Goal: Task Accomplishment & Management: Use online tool/utility

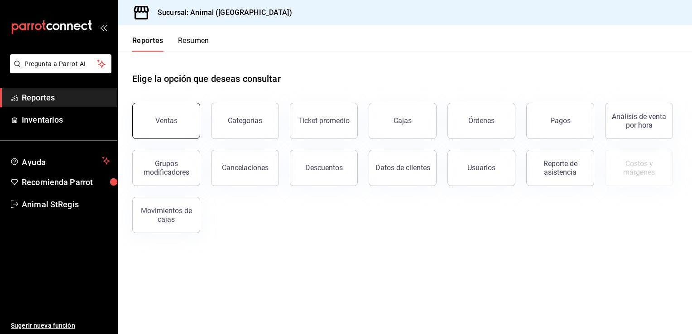
click at [172, 135] on button "Ventas" at bounding box center [166, 121] width 68 height 36
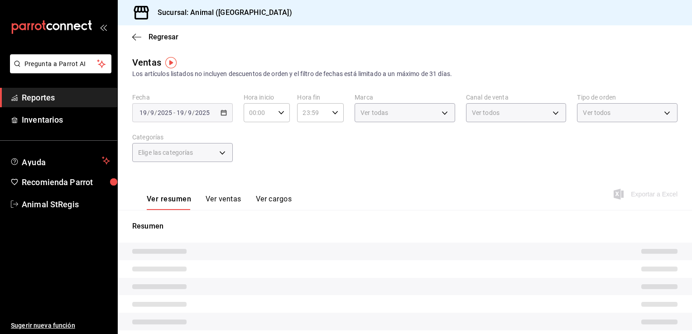
type input "05:00"
type input "PARROT,UBER_EATS,RAPPI,DIDI_FOOD,ONLINE"
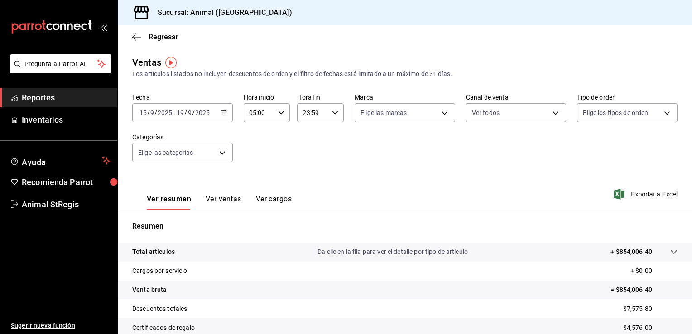
click at [224, 108] on div "[DATE] [DATE] - [DATE] [DATE]" at bounding box center [182, 112] width 101 height 19
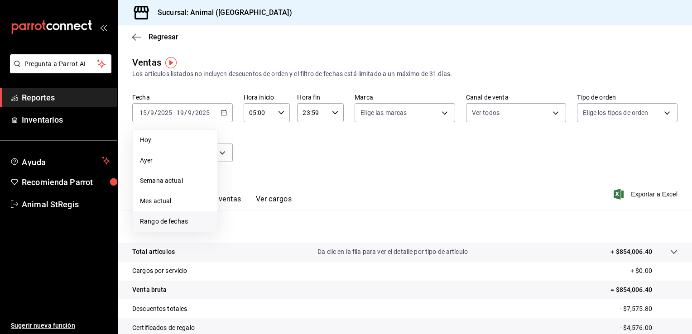
click at [176, 220] on span "Rango de fechas" at bounding box center [175, 222] width 70 height 10
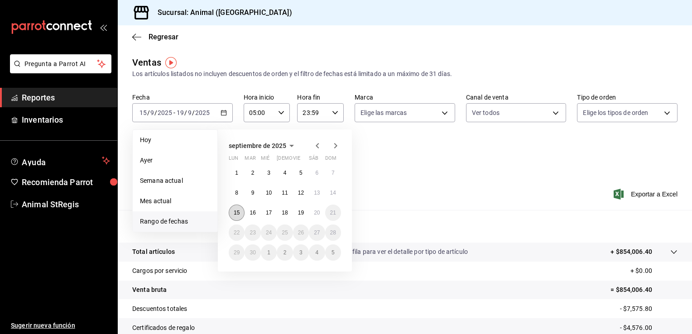
click at [233, 213] on button "15" at bounding box center [237, 213] width 16 height 16
click at [315, 212] on abbr "20" at bounding box center [317, 213] width 6 height 6
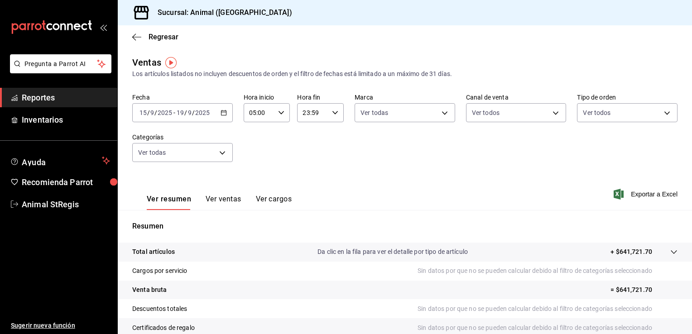
click at [89, 96] on span "Reportes" at bounding box center [66, 97] width 88 height 12
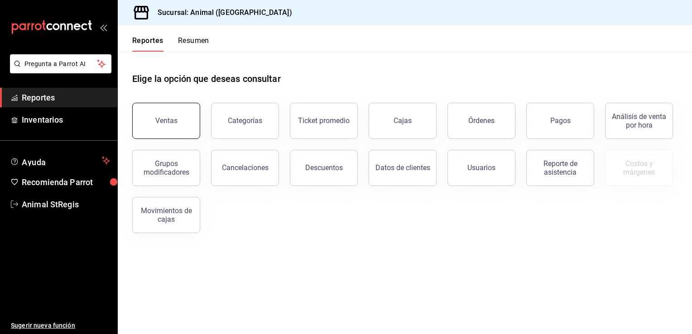
click at [155, 129] on button "Ventas" at bounding box center [166, 121] width 68 height 36
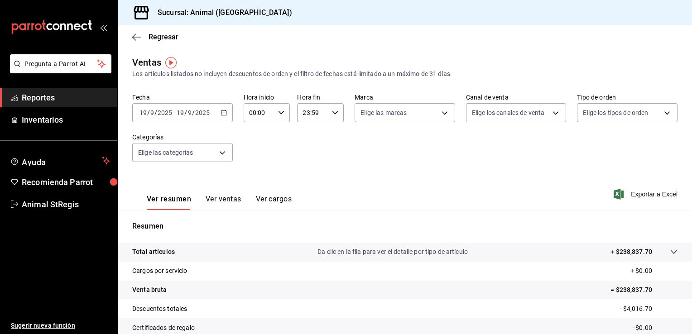
click at [221, 116] on div "2025-09-19 19 / 9 / 2025 - 2025-09-19 19 / 9 / 2025" at bounding box center [182, 112] width 101 height 19
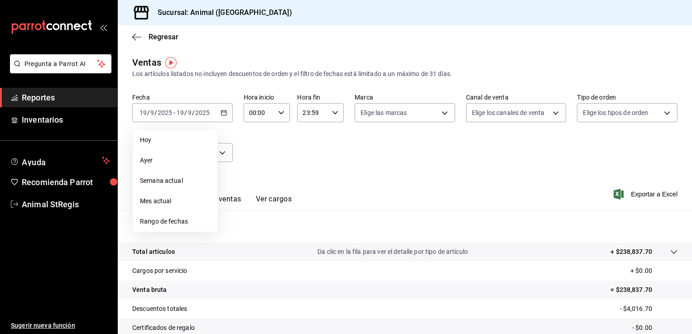
click at [164, 220] on span "Rango de fechas" at bounding box center [175, 222] width 70 height 10
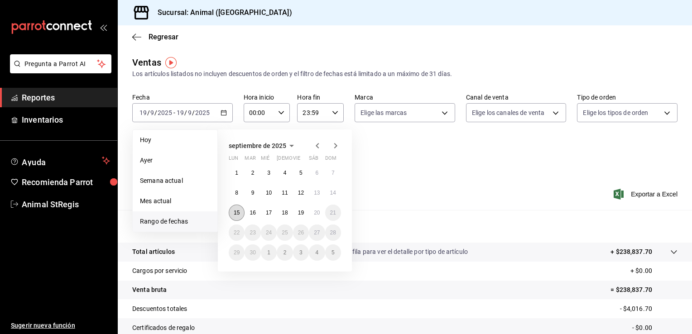
click at [233, 207] on button "15" at bounding box center [237, 213] width 16 height 16
click at [317, 210] on abbr "20" at bounding box center [317, 213] width 6 height 6
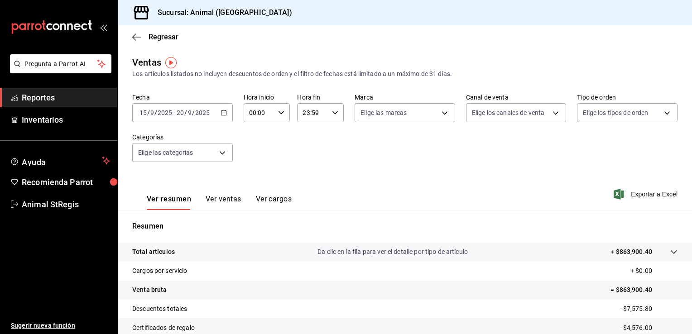
click at [283, 113] on div "00:00 Hora inicio" at bounding box center [267, 112] width 47 height 19
click at [373, 151] on div at bounding box center [346, 167] width 692 height 334
click at [333, 107] on div "23:59 Hora fin" at bounding box center [320, 112] width 47 height 19
click at [284, 112] on div at bounding box center [346, 167] width 692 height 334
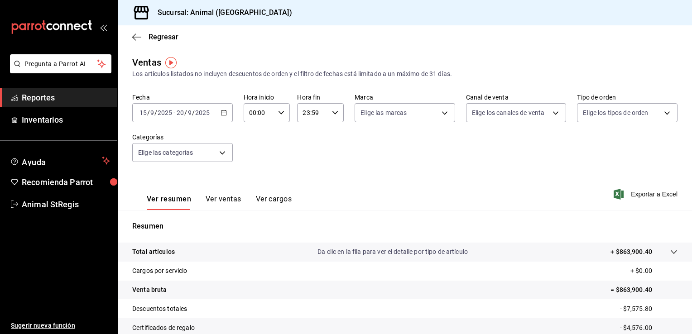
click at [278, 112] on icon "button" at bounding box center [281, 113] width 6 height 6
click at [252, 171] on span "05" at bounding box center [254, 173] width 9 height 7
type input "05:00"
click at [370, 32] on div at bounding box center [346, 167] width 692 height 334
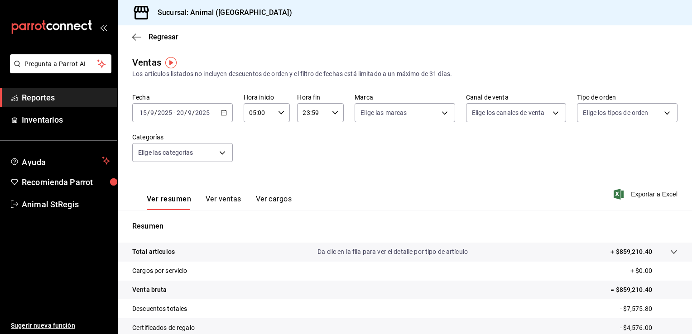
click at [446, 123] on div "Fecha 2025-09-15 15 / 9 / 2025 - 2025-09-20 20 / 9 / 2025 Hora inicio 05:00 Hor…" at bounding box center [404, 133] width 545 height 80
click at [445, 118] on body "Pregunta a Parrot AI Reportes Inventarios Ayuda Recomienda Parrot Animal StRegi…" at bounding box center [346, 167] width 692 height 334
click at [402, 157] on li "Ver todas" at bounding box center [410, 147] width 116 height 27
type input "3f39fcdc-c8c4-4fff-883a-47b345d9391c"
checkbox input "true"
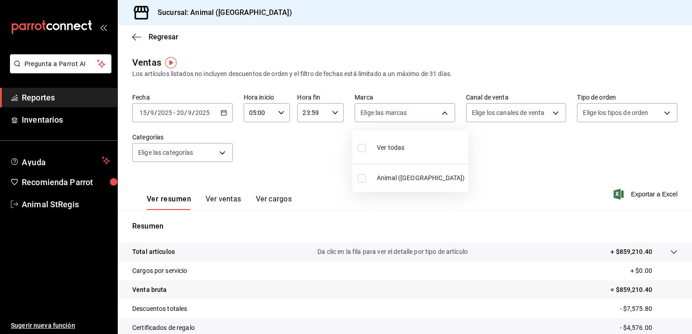
checkbox input "true"
click at [486, 118] on div at bounding box center [346, 167] width 692 height 334
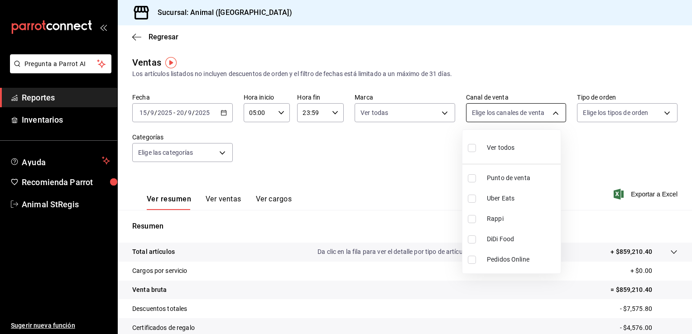
click at [539, 110] on body "Pregunta a Parrot AI Reportes Inventarios Ayuda Recomienda Parrot Animal StRegi…" at bounding box center [346, 167] width 692 height 334
click at [499, 160] on li "Ver todos" at bounding box center [511, 147] width 98 height 27
type input "PARROT,UBER_EATS,RAPPI,DIDI_FOOD,ONLINE"
checkbox input "true"
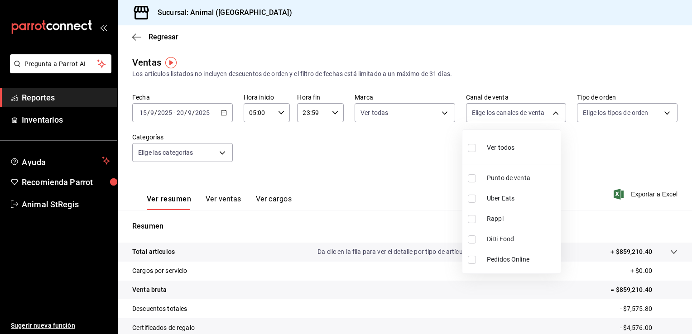
checkbox input "true"
click at [673, 108] on div at bounding box center [346, 167] width 692 height 334
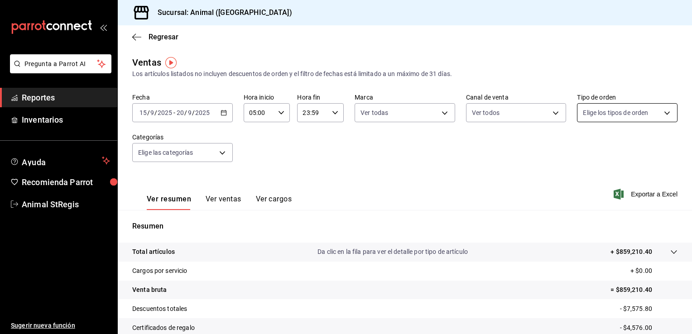
click at [661, 111] on body "Pregunta a Parrot AI Reportes Inventarios Ayuda Recomienda Parrot Animal StRegi…" at bounding box center [346, 167] width 692 height 334
click at [631, 140] on li "Ver todos" at bounding box center [621, 147] width 98 height 27
type input "3f245141-8cb2-4099-bf0f-bc16ed99609a,be50bec9-a7ef-41cc-9154-7015b9ad380c,EXTER…"
checkbox input "true"
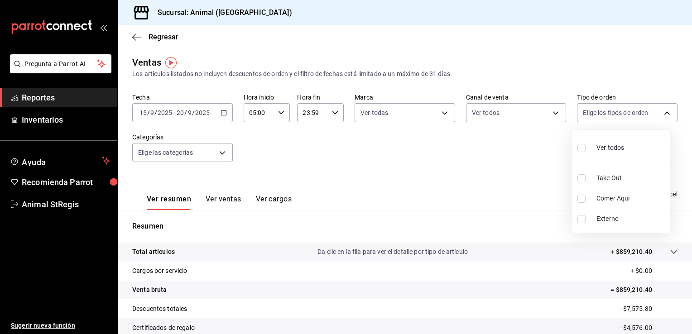
checkbox input "true"
click at [228, 157] on div at bounding box center [346, 167] width 692 height 334
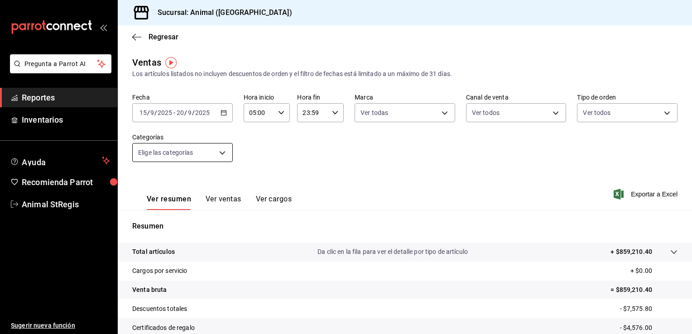
click at [221, 154] on body "Pregunta a Parrot AI Reportes Inventarios Ayuda Recomienda Parrot Animal StRegi…" at bounding box center [346, 167] width 692 height 334
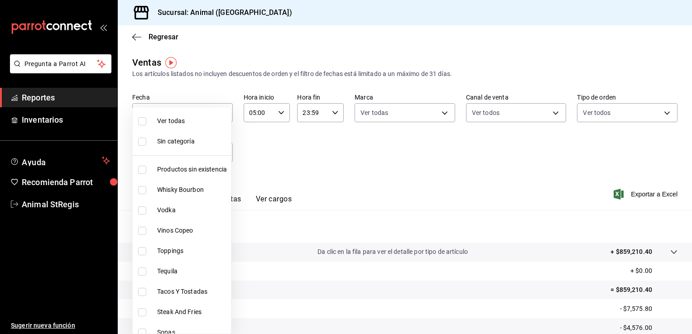
click at [205, 125] on span "Ver todas" at bounding box center [192, 121] width 70 height 10
type input "ab590da7-d0c4-47a8-ac4f-44aecaaca930,928f1d8c-49b4-4cad-a5c8-35f7885dcb7c,2440b…"
checkbox input "true"
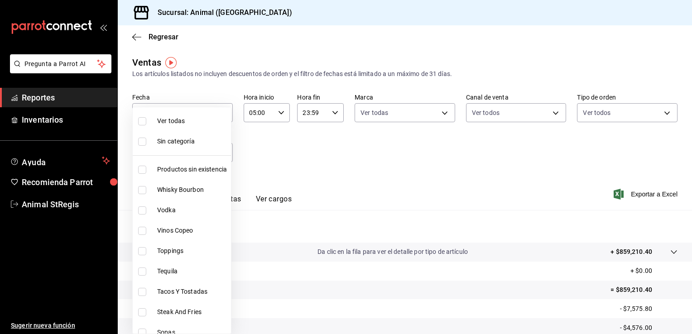
checkbox input "true"
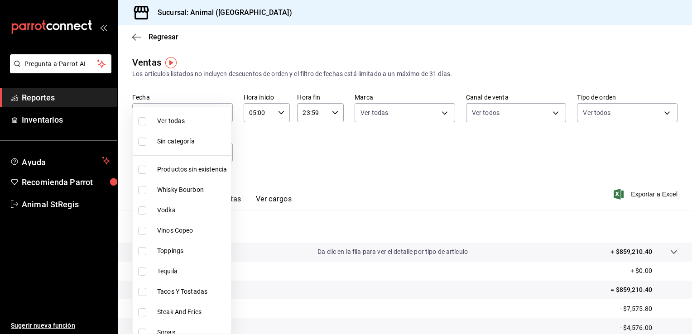
checkbox input "true"
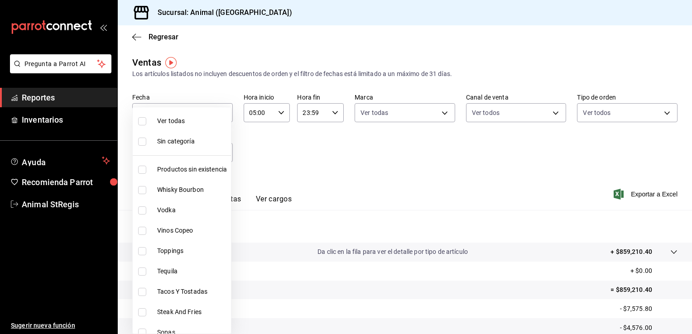
checkbox input "true"
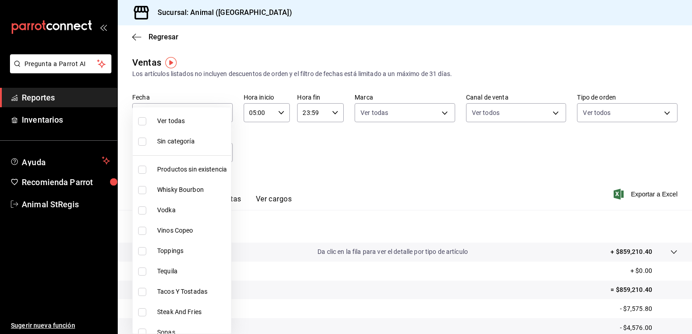
checkbox input "true"
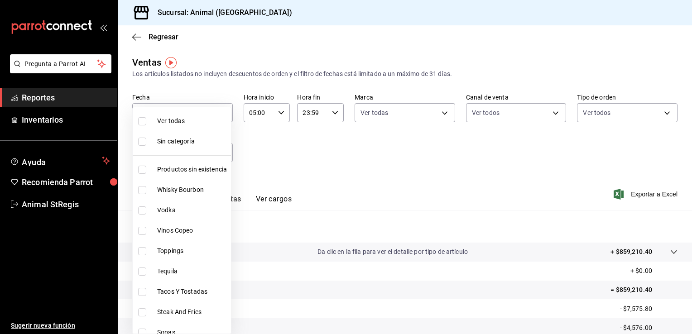
checkbox input "true"
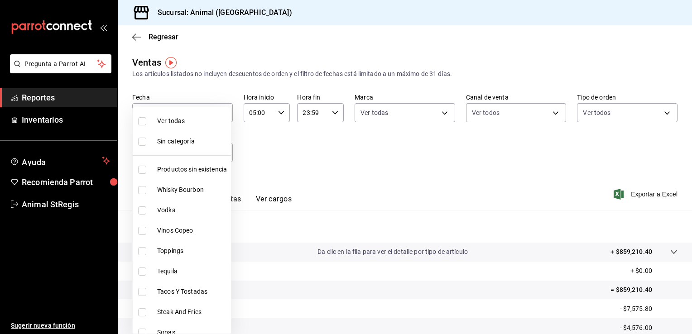
checkbox input "true"
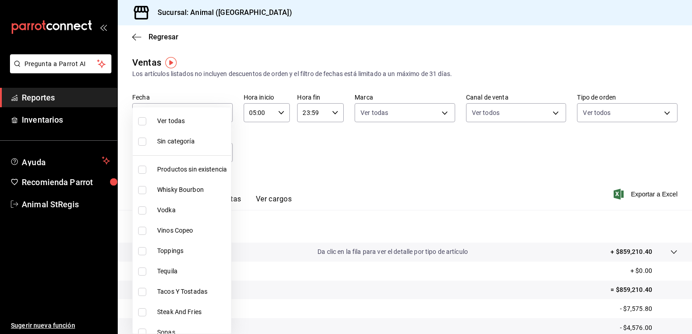
checkbox input "true"
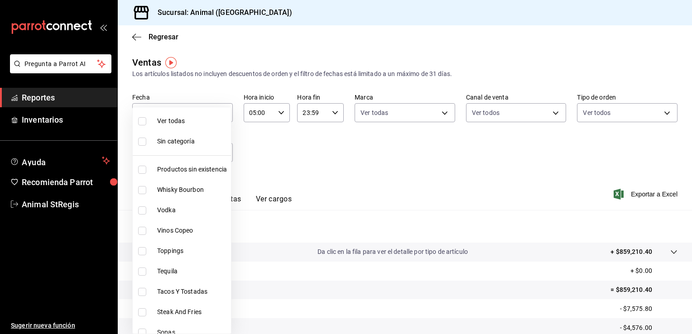
checkbox input "true"
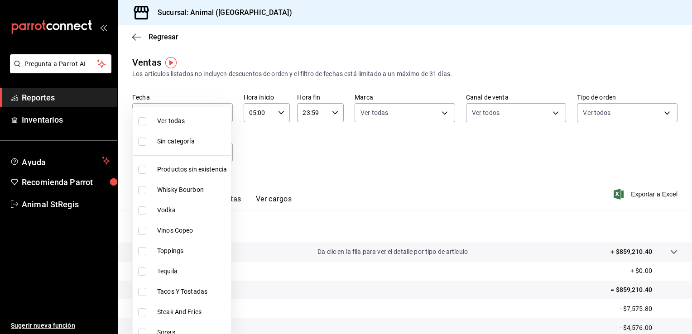
checkbox input "true"
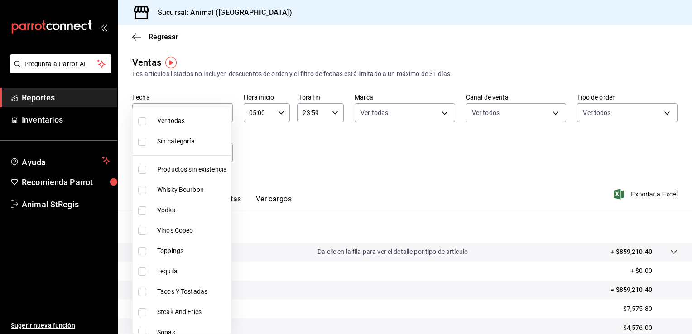
checkbox input "true"
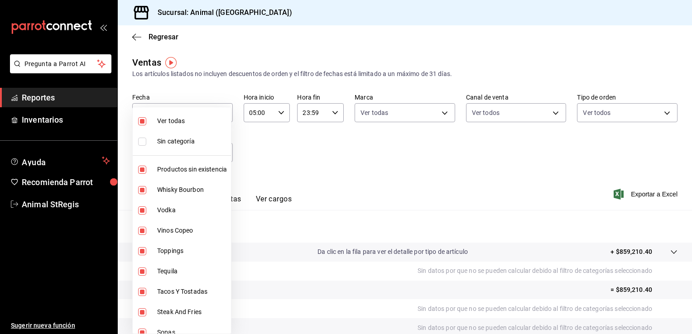
click at [443, 113] on div at bounding box center [346, 167] width 692 height 334
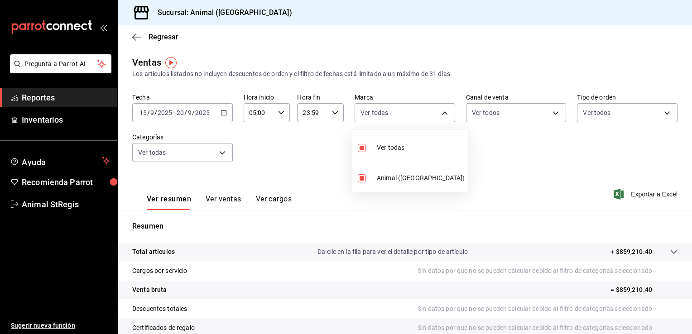
click at [443, 113] on body "Pregunta a Parrot AI Reportes Inventarios Ayuda Recomienda Parrot Animal StRegi…" at bounding box center [346, 167] width 692 height 334
click at [515, 159] on div at bounding box center [346, 167] width 692 height 334
click at [636, 192] on span "Exportar a Excel" at bounding box center [646, 194] width 62 height 11
click at [400, 47] on div "Regresar" at bounding box center [405, 36] width 574 height 23
click at [221, 115] on icon "button" at bounding box center [224, 113] width 6 height 6
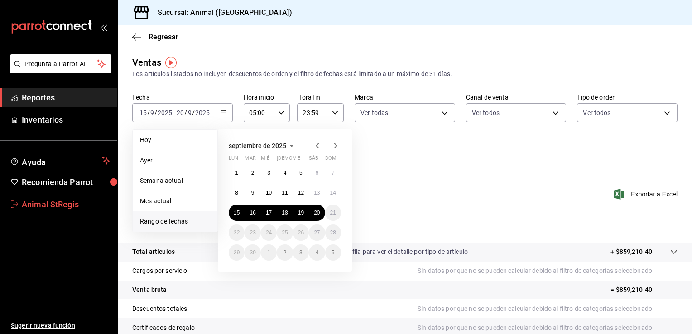
click at [59, 206] on span "Animal StRegis" at bounding box center [66, 204] width 88 height 12
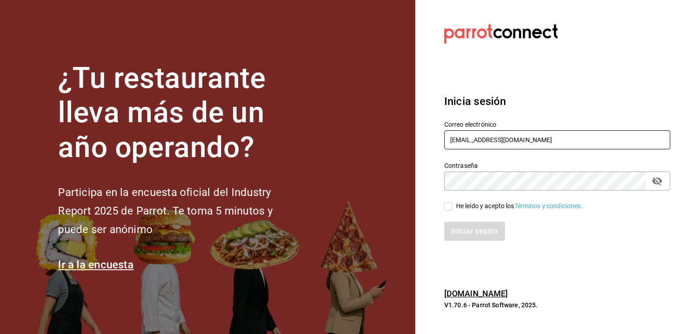
click at [578, 138] on input "animal.stregis@grupocosteno.com" at bounding box center [557, 139] width 226 height 19
type input "cuerno.cdmx@grupocosteno.com"
click at [450, 206] on input "He leído y acepto los Términos y condiciones." at bounding box center [448, 206] width 8 height 8
checkbox input "true"
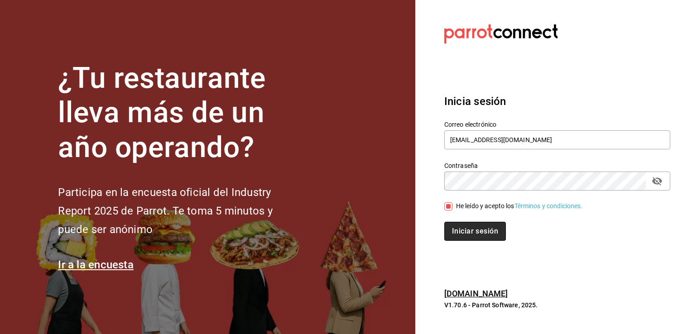
click at [467, 239] on button "Iniciar sesión" at bounding box center [475, 231] width 62 height 19
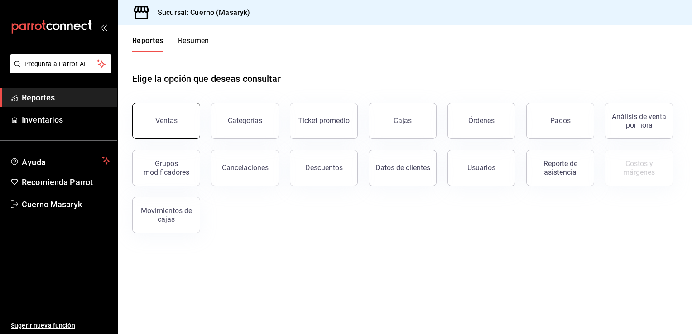
click at [165, 115] on button "Ventas" at bounding box center [166, 121] width 68 height 36
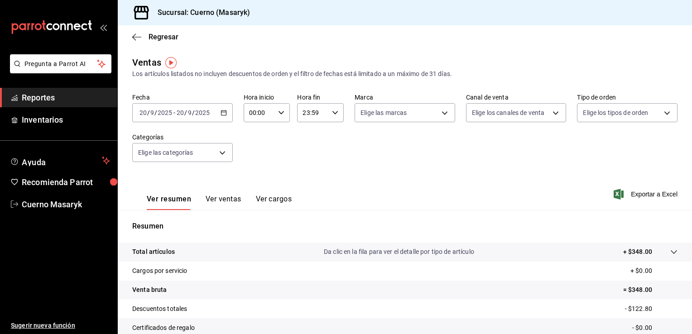
click at [225, 113] on icon "button" at bounding box center [224, 113] width 6 height 6
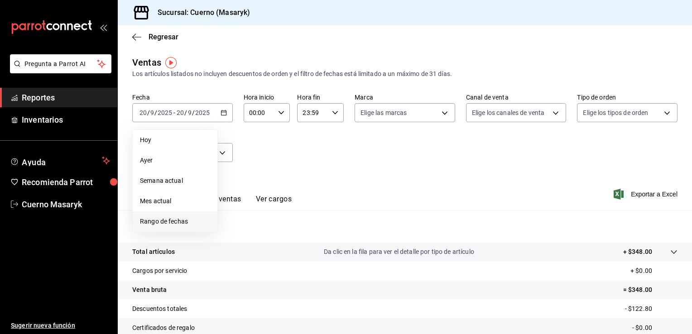
click at [187, 222] on span "Rango de fechas" at bounding box center [175, 222] width 70 height 10
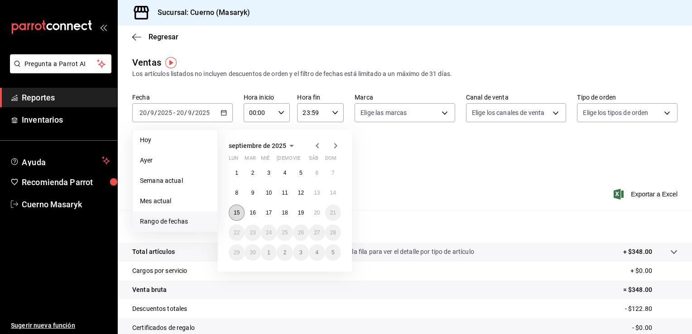
click at [241, 214] on button "15" at bounding box center [237, 213] width 16 height 16
click at [321, 214] on button "20" at bounding box center [317, 213] width 16 height 16
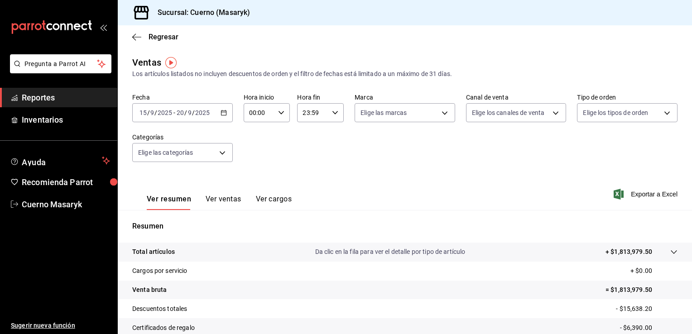
click at [280, 113] on \(Stroke\) "button" at bounding box center [280, 112] width 5 height 3
click at [250, 171] on span "05" at bounding box center [254, 171] width 9 height 7
type input "05:00"
click at [338, 117] on div at bounding box center [346, 167] width 692 height 334
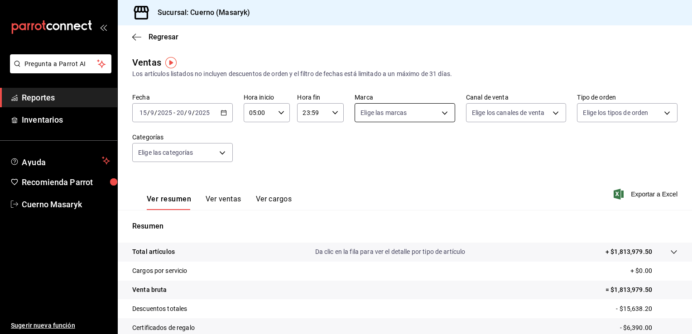
click at [442, 116] on body "Pregunta a Parrot AI Reportes Inventarios Ayuda Recomienda Parrot Cuerno Masary…" at bounding box center [346, 167] width 692 height 334
click at [402, 149] on span "Ver todas" at bounding box center [391, 148] width 28 height 10
type input "4ea0d660-02b3-4785-bb88-48b5ef6e196c"
checkbox input "true"
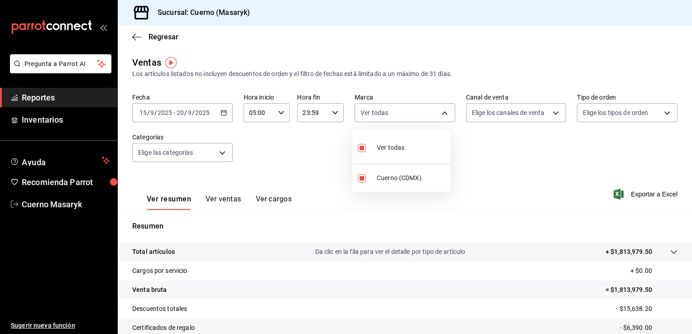
click at [554, 120] on div at bounding box center [346, 167] width 692 height 334
click at [554, 116] on body "Pregunta a Parrot AI Reportes Inventarios Ayuda Recomienda Parrot Cuerno Masary…" at bounding box center [346, 167] width 692 height 334
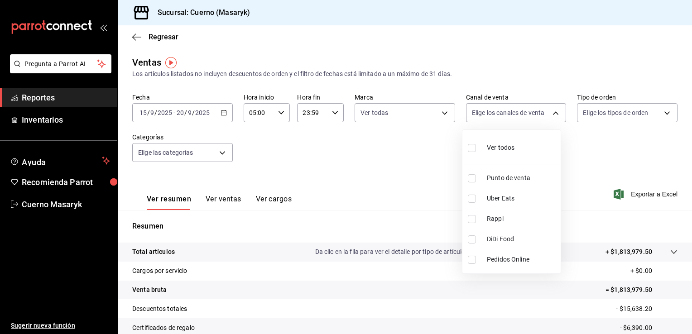
click at [518, 142] on li "Ver todos" at bounding box center [511, 147] width 98 height 27
type input "PARROT,UBER_EATS,RAPPI,DIDI_FOOD,ONLINE"
checkbox input "true"
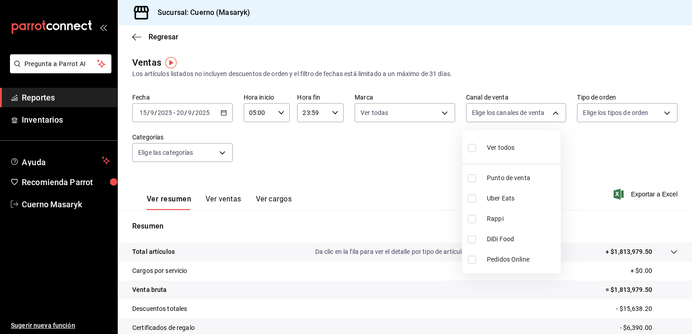
checkbox input "true"
click at [609, 113] on div at bounding box center [346, 167] width 692 height 334
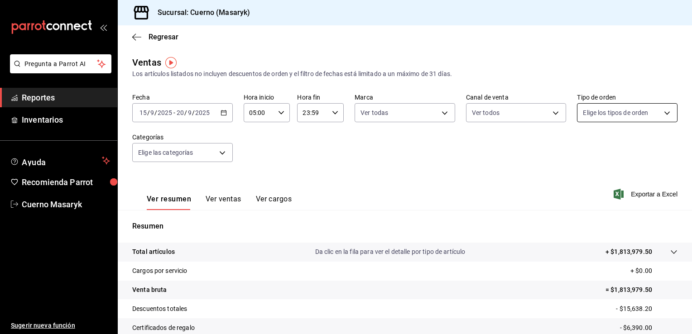
click at [668, 110] on body "Pregunta a Parrot AI Reportes Inventarios Ayuda Recomienda Parrot Cuerno Masary…" at bounding box center [346, 167] width 692 height 334
click at [620, 144] on span "Ver todos" at bounding box center [610, 148] width 28 height 10
type input "d8208262-291b-4595-bbfa-ed1e8660efdb,73ecdc8a-b505-4242-b24a-d5f1595b9b0a,EXTER…"
checkbox input "true"
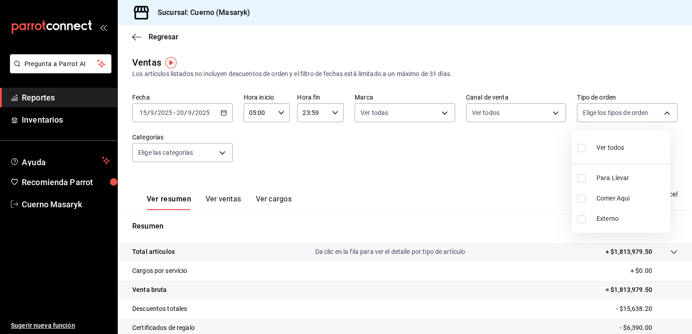
checkbox input "true"
click at [221, 152] on div at bounding box center [346, 167] width 692 height 334
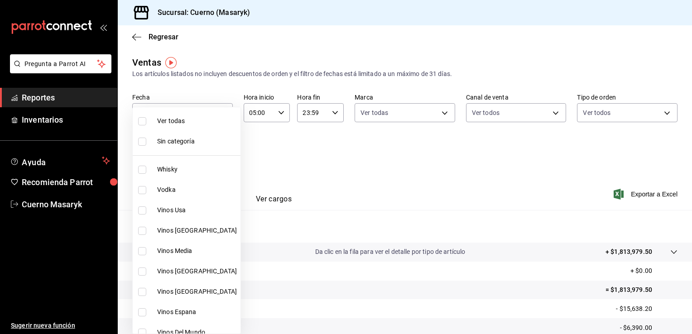
click at [223, 153] on body "Pregunta a Parrot AI Reportes Inventarios Ayuda Recomienda Parrot Cuerno Masary…" at bounding box center [346, 167] width 692 height 334
click at [217, 125] on span "Ver todas" at bounding box center [197, 121] width 80 height 10
type input "c67b51a2-384c-483e-a5be-40afd3eac247,ec1a4520-4a99-4810-921e-4abf40ebc8c6,cd2d5…"
checkbox input "true"
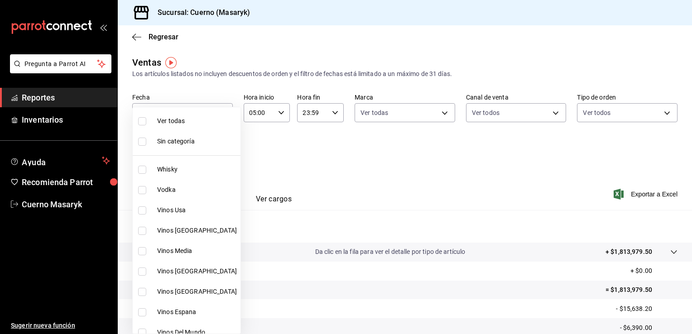
checkbox input "true"
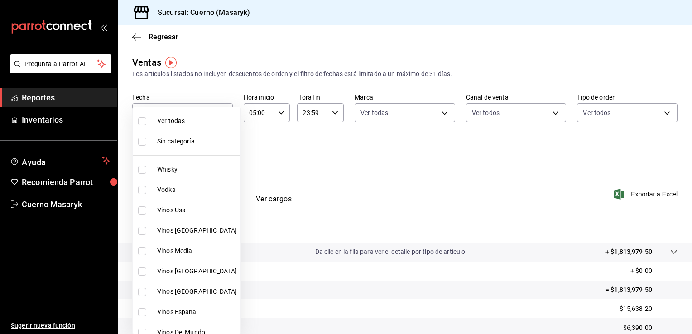
checkbox input "true"
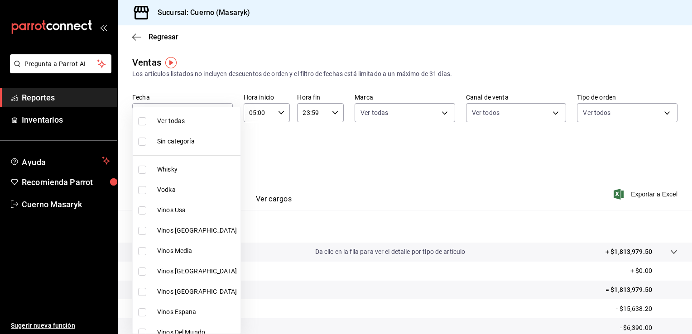
checkbox input "true"
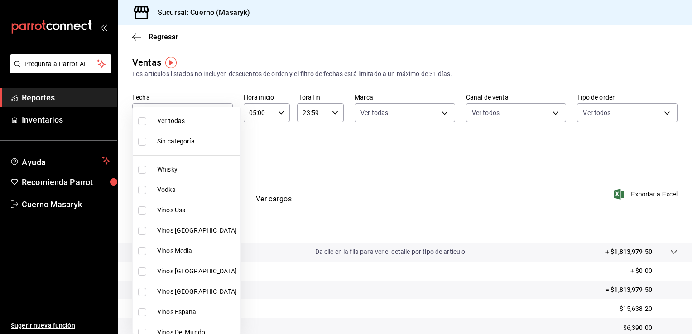
checkbox input "true"
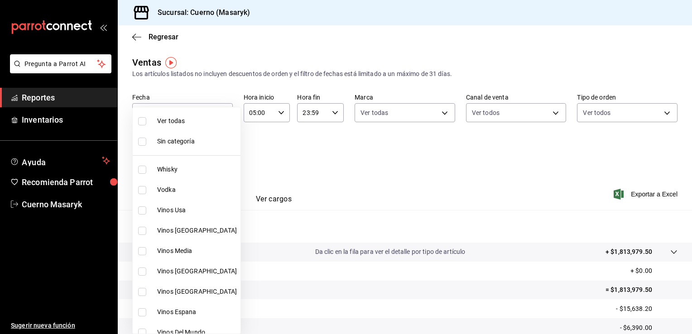
checkbox input "true"
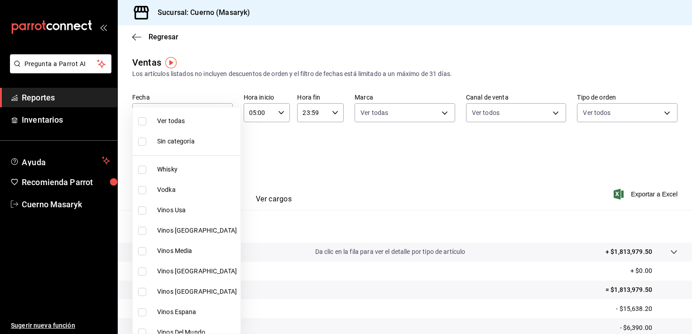
checkbox input "true"
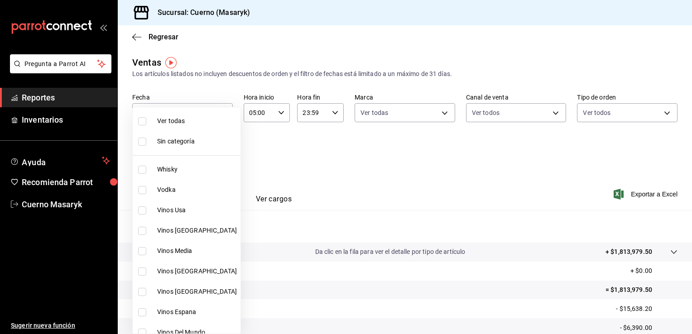
checkbox input "true"
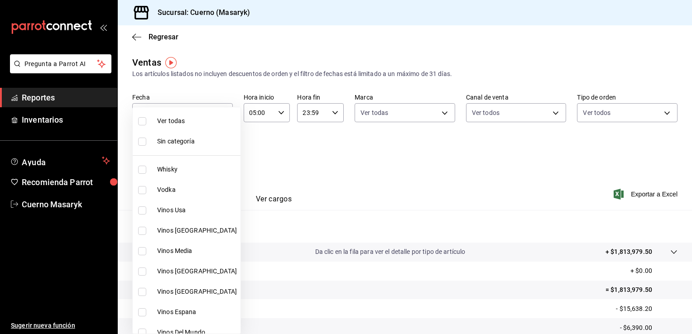
checkbox input "true"
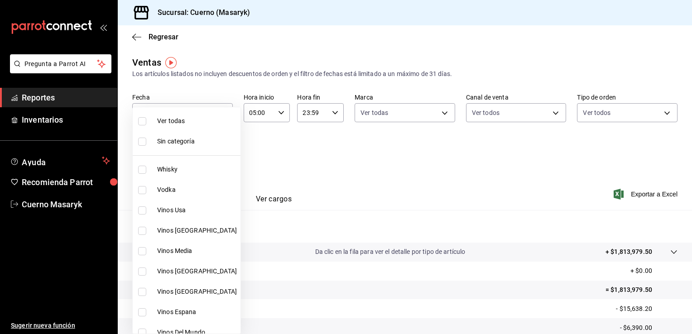
checkbox input "true"
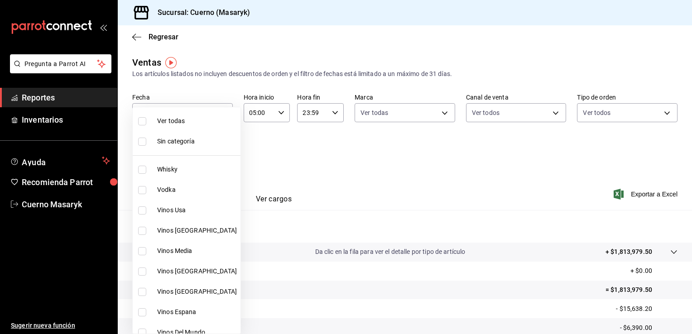
checkbox input "true"
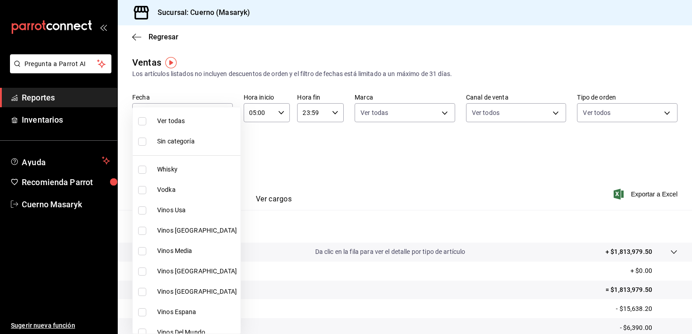
checkbox input "true"
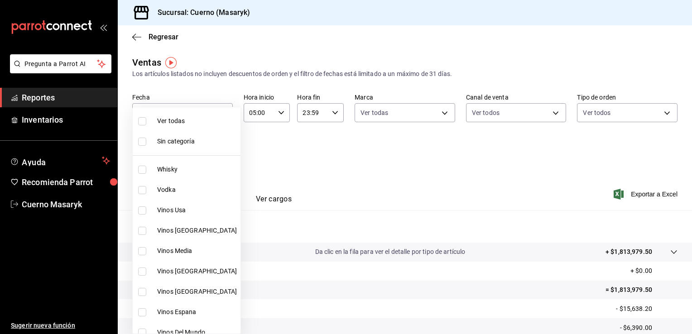
checkbox input "true"
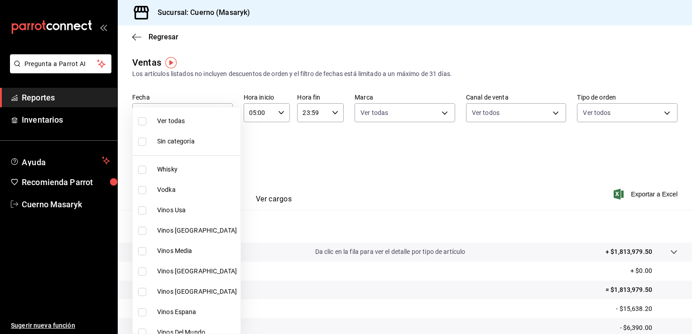
checkbox input "true"
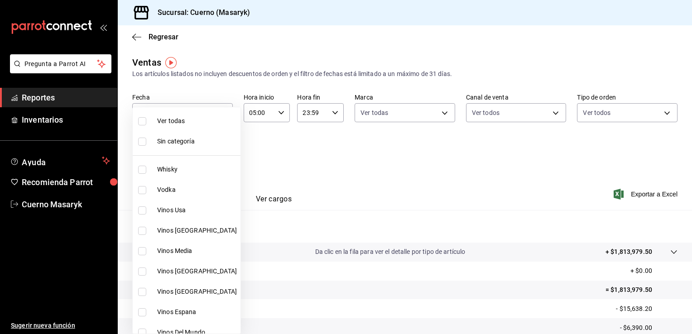
checkbox input "true"
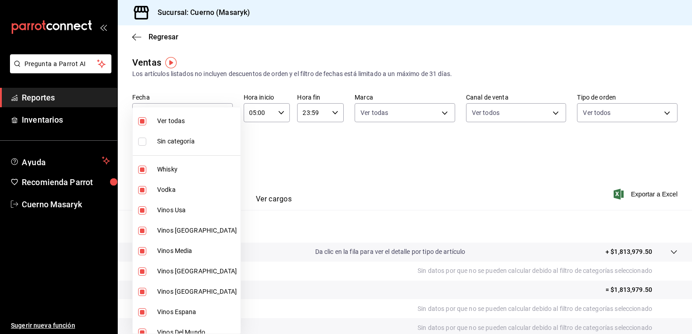
click at [638, 196] on div at bounding box center [346, 167] width 692 height 334
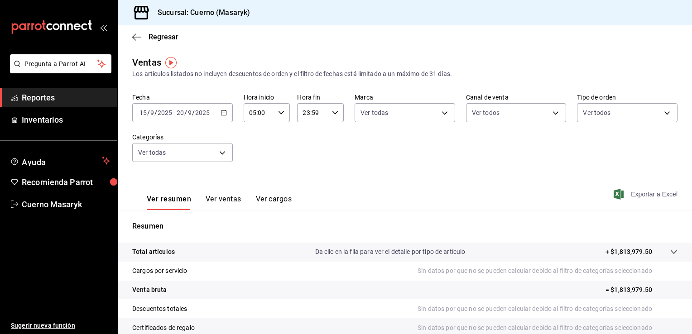
click at [642, 194] on span "Exportar a Excel" at bounding box center [646, 194] width 62 height 11
